Goal: Task Accomplishment & Management: Manage account settings

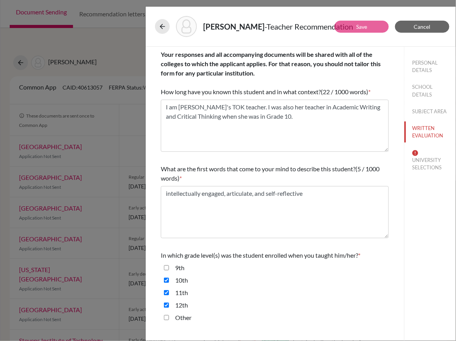
scroll to position [103, 0]
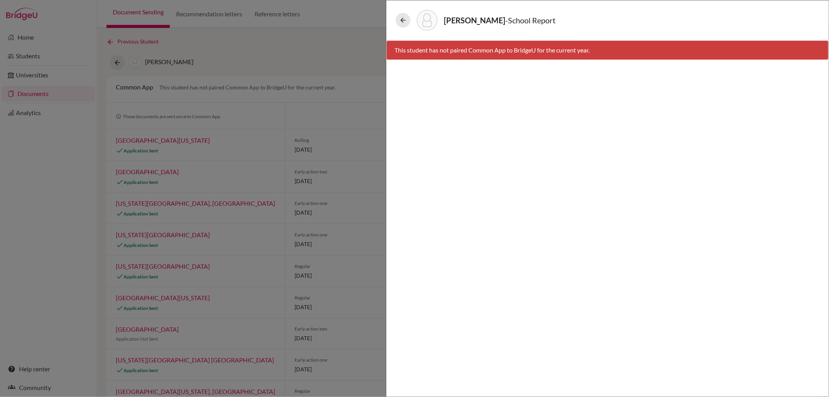
click at [391, 25] on div "[PERSON_NAME]-AN - School Report" at bounding box center [608, 19] width 436 height 33
click at [401, 20] on icon at bounding box center [403, 20] width 8 height 8
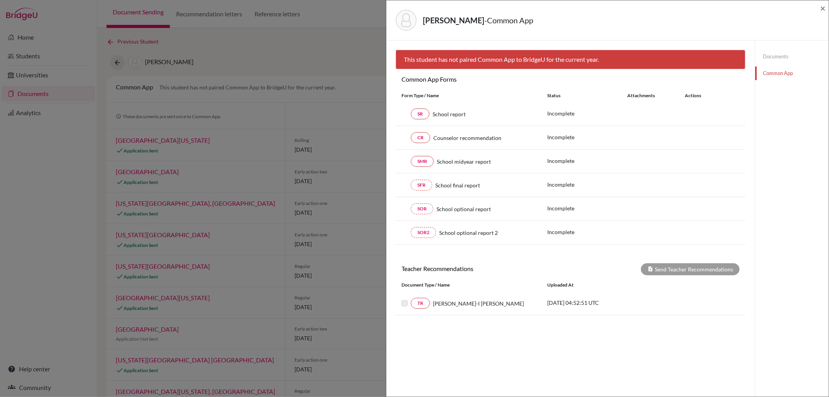
click at [232, 61] on div "[PERSON_NAME]-AN - Common App × × This student has not paired Common App to Bri…" at bounding box center [414, 198] width 829 height 397
click at [823, 5] on span "×" at bounding box center [822, 7] width 5 height 11
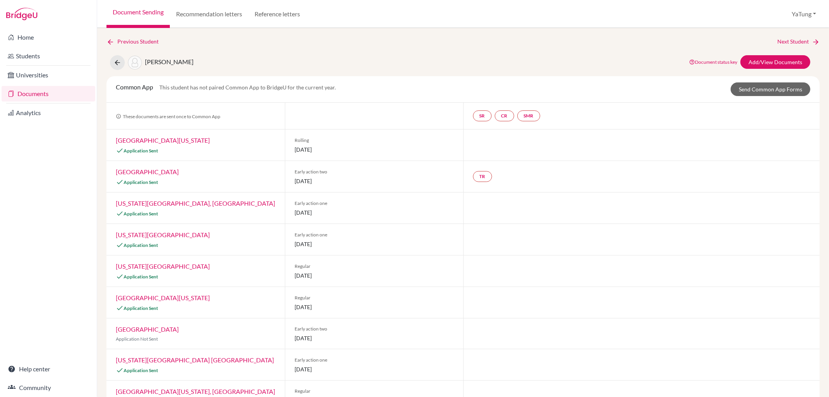
click at [40, 90] on link "Documents" at bounding box center [49, 94] width 94 height 16
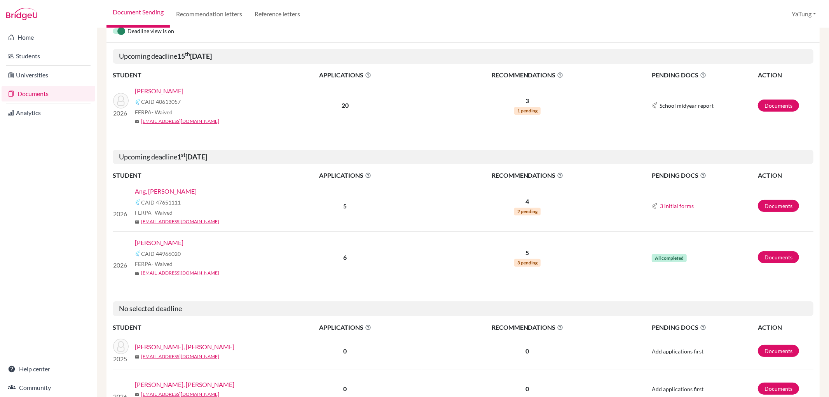
scroll to position [86, 0]
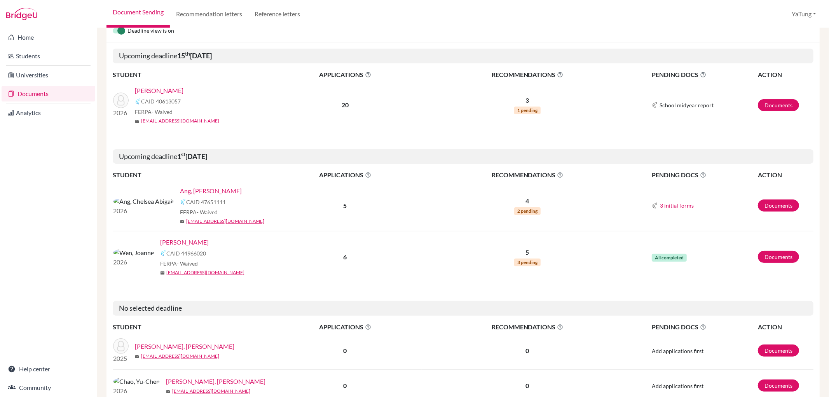
click at [122, 253] on img at bounding box center [133, 252] width 41 height 9
click at [160, 242] on link "Wen, Joanne" at bounding box center [184, 242] width 49 height 9
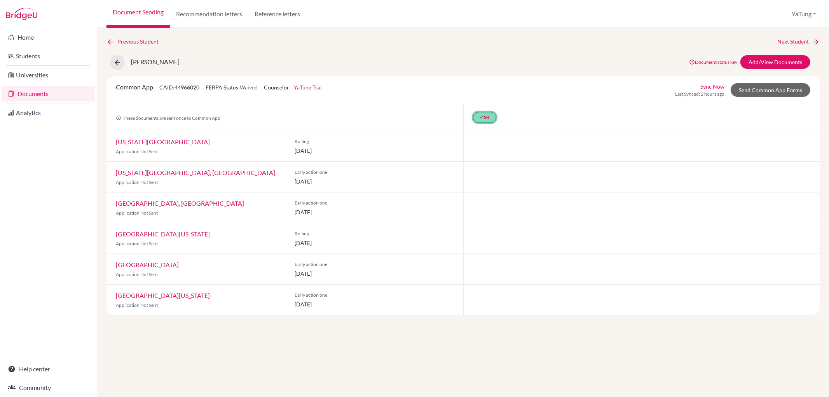
click at [492, 115] on link "done SR" at bounding box center [484, 117] width 23 height 11
click at [764, 91] on link "Send Common App Forms" at bounding box center [771, 90] width 80 height 14
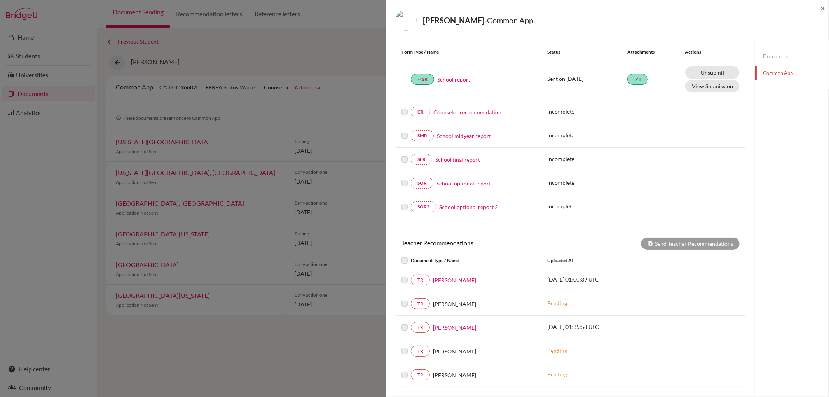
scroll to position [86, 0]
click at [472, 111] on link "Counselor recommendation" at bounding box center [467, 111] width 68 height 8
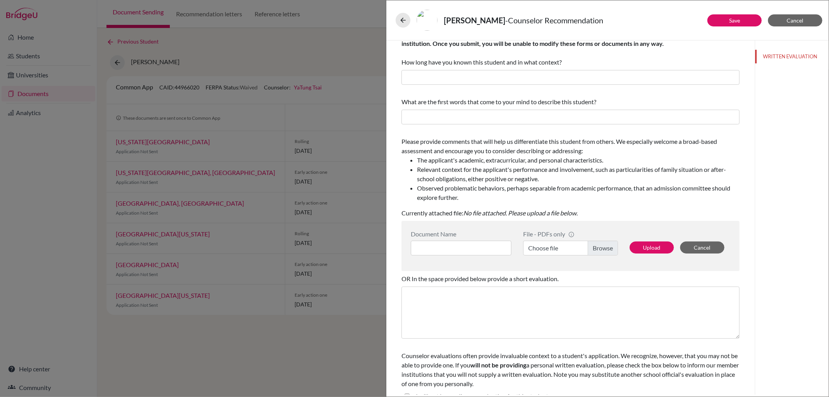
scroll to position [36, 0]
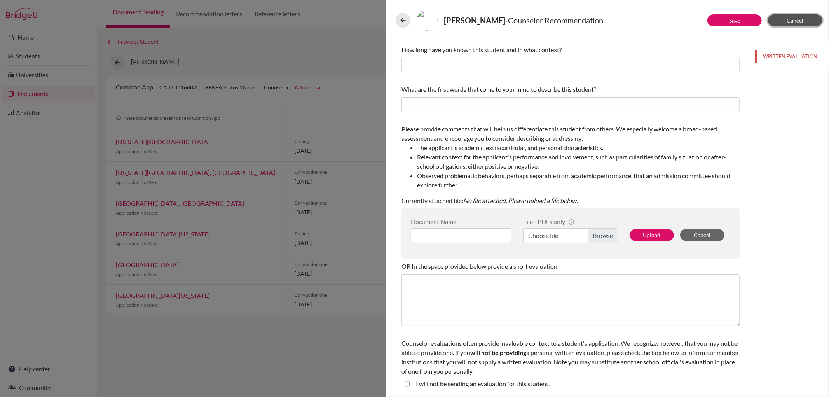
click at [802, 25] on button "Cancel" at bounding box center [795, 20] width 54 height 12
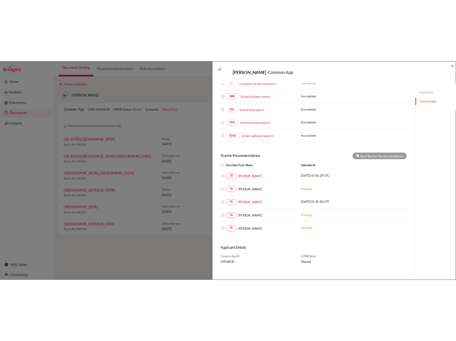
scroll to position [160, 0]
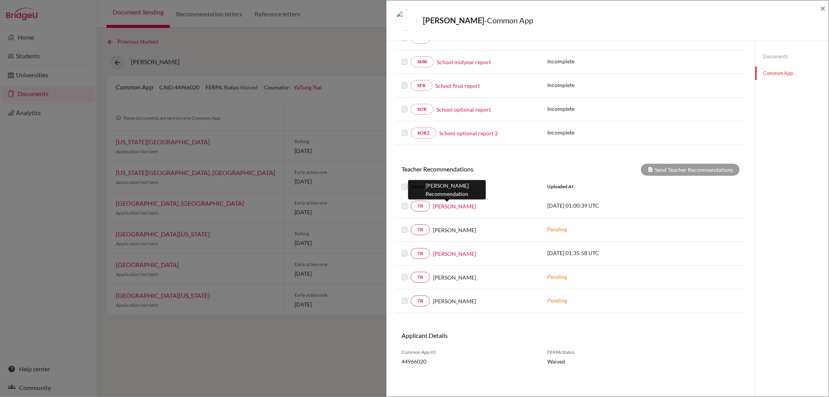
click at [444, 204] on link "Hsi Chuang" at bounding box center [454, 206] width 43 height 8
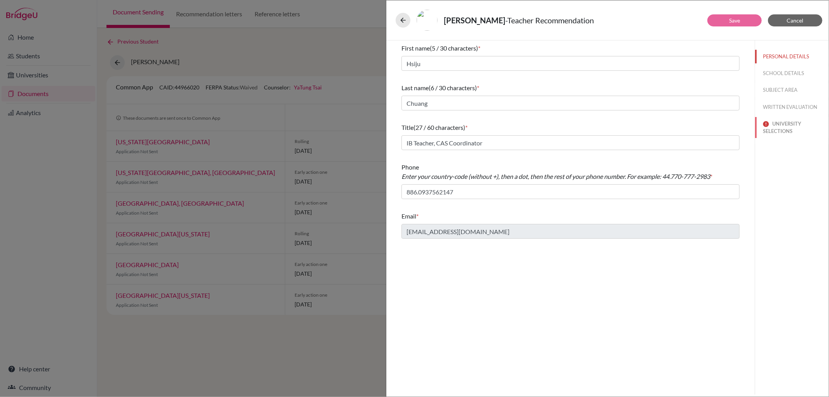
click at [785, 130] on button "UNIVERSITY SELECTIONS" at bounding box center [791, 127] width 73 height 21
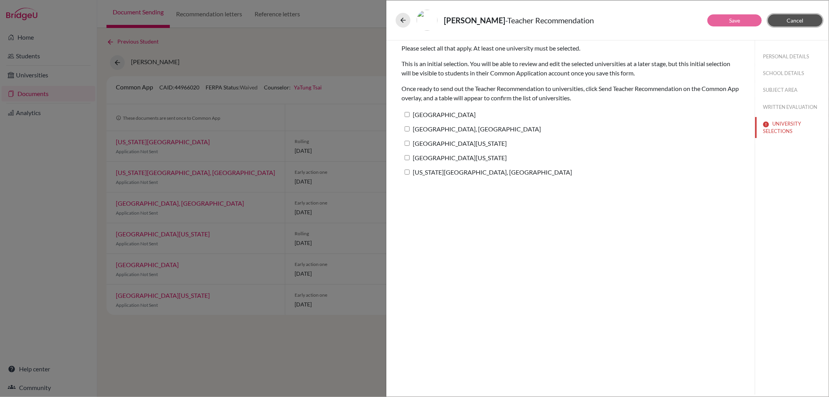
click at [801, 17] on span "Cancel" at bounding box center [795, 20] width 17 height 7
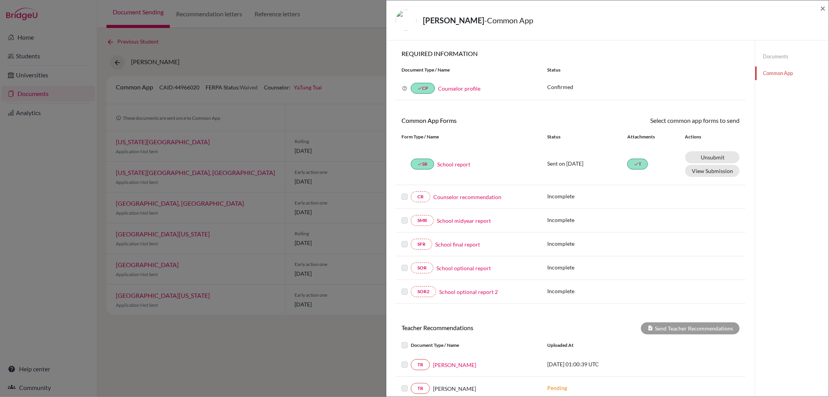
click at [360, 229] on div "Wen, Joanne - Common App × × REQUIRED INFORMATION Document Type / Name Status W…" at bounding box center [414, 198] width 829 height 397
click at [823, 10] on span "×" at bounding box center [822, 7] width 5 height 11
